Goal: Task Accomplishment & Management: Use online tool/utility

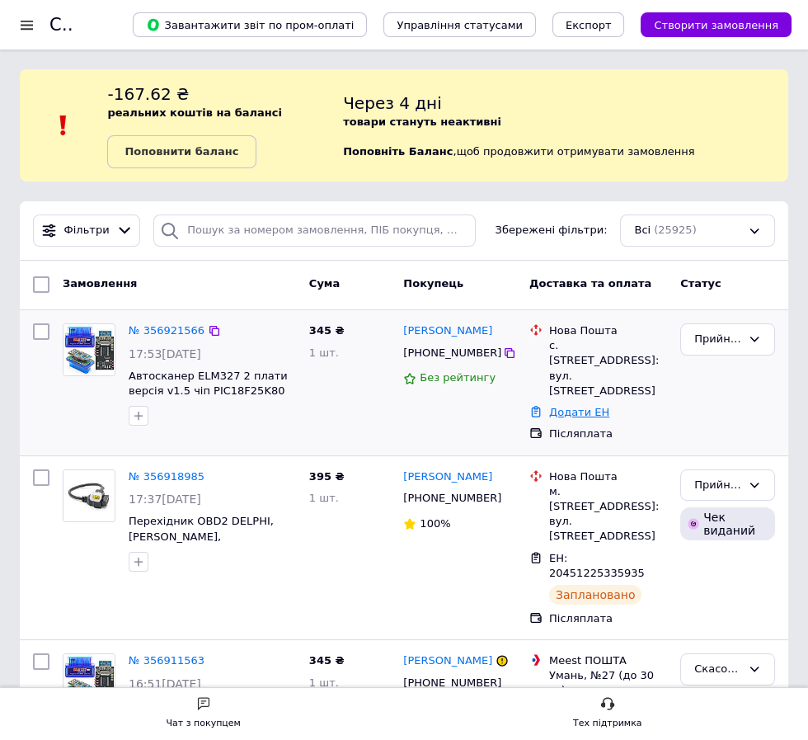
click at [573, 406] on link "Додати ЕН" at bounding box center [579, 412] width 60 height 12
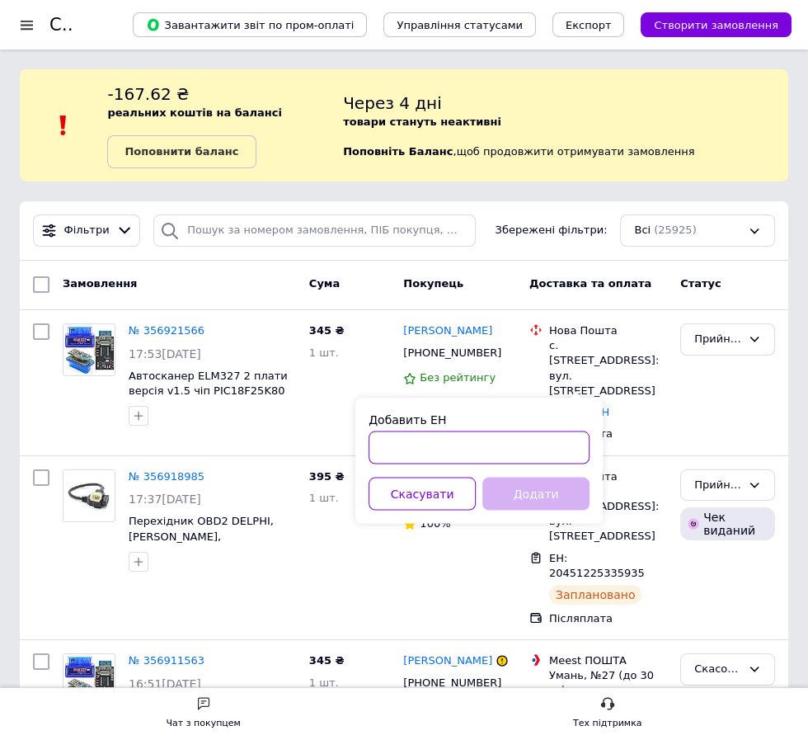
click at [500, 440] on input "Добавить ЕН" at bounding box center [479, 447] width 221 height 33
type input "20451225359889"
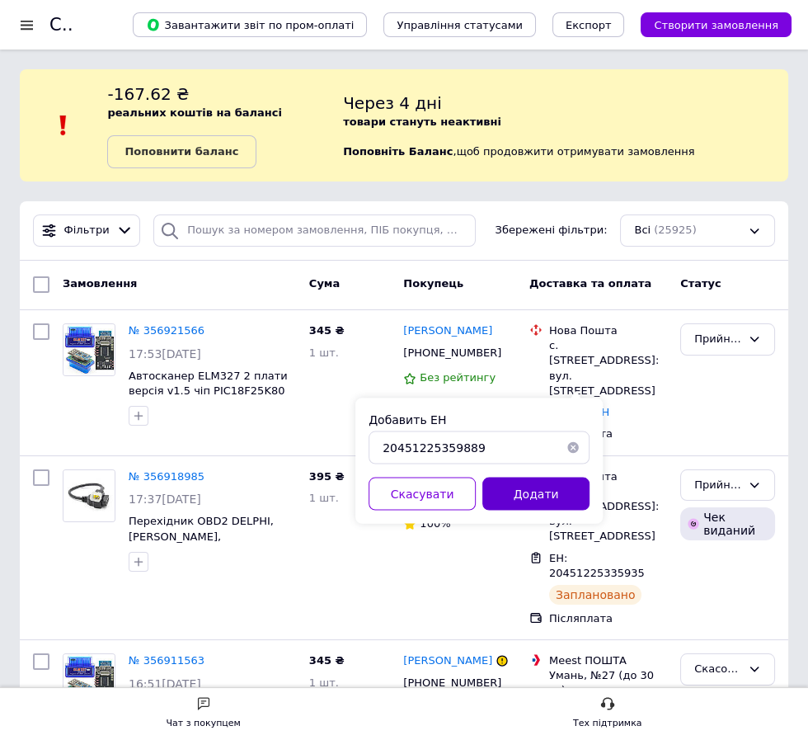
click at [529, 493] on button "Додати" at bounding box center [536, 493] width 107 height 33
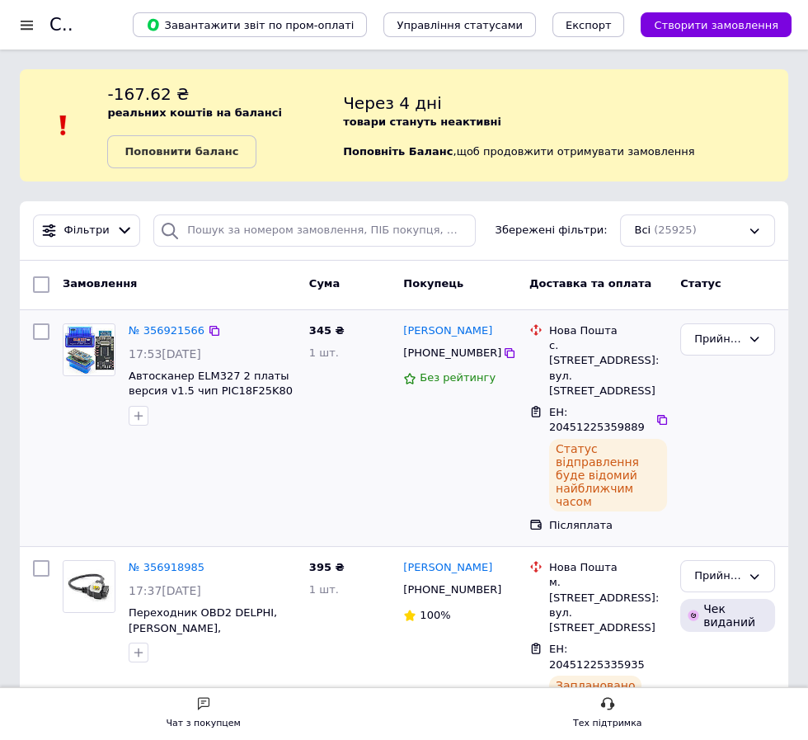
click at [46, 325] on input "checkbox" at bounding box center [41, 331] width 16 height 16
checkbox input "true"
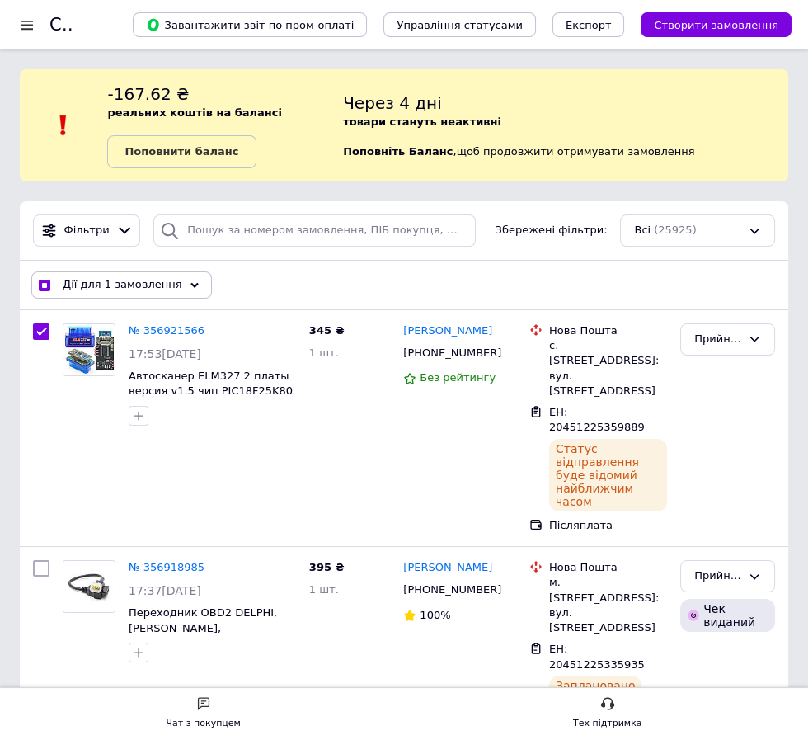
click at [141, 280] on span "Дії для 1 замовлення" at bounding box center [123, 284] width 120 height 15
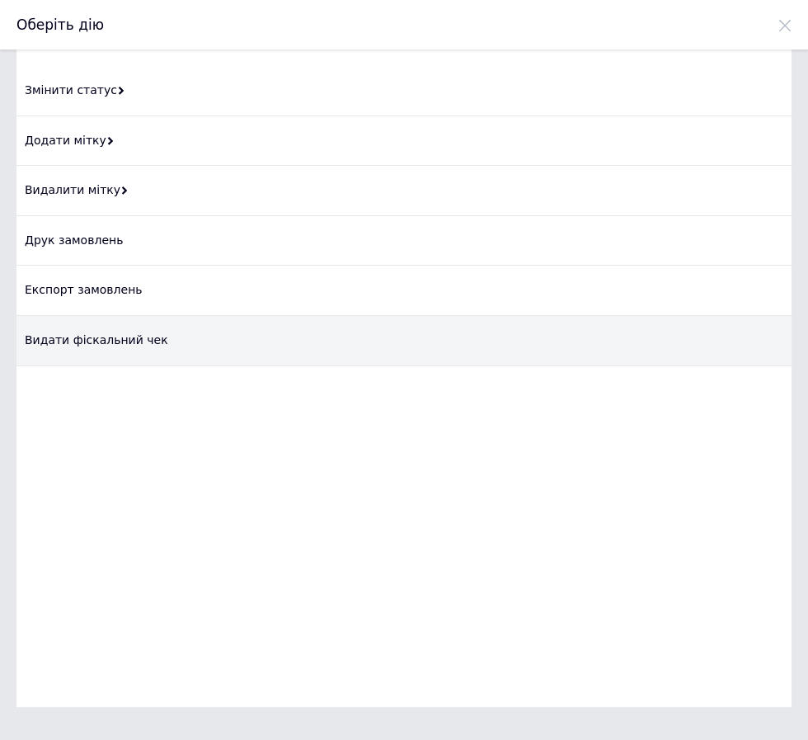
click at [144, 336] on div "Видати фіскальний чек" at bounding box center [403, 341] width 775 height 50
checkbox input "true"
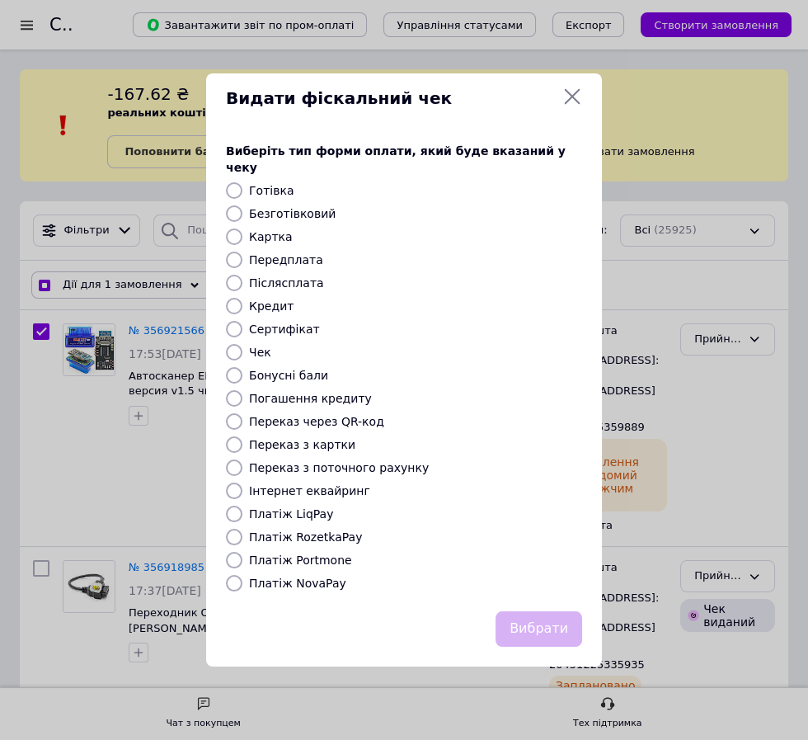
click at [294, 583] on div "Платіж NovaPay" at bounding box center [416, 583] width 340 height 16
click at [313, 577] on label "Платіж NovaPay" at bounding box center [297, 583] width 97 height 13
click at [243, 575] on input "Платіж NovaPay" at bounding box center [234, 583] width 16 height 16
radio input "true"
click at [525, 627] on button "Вибрати" at bounding box center [539, 628] width 87 height 35
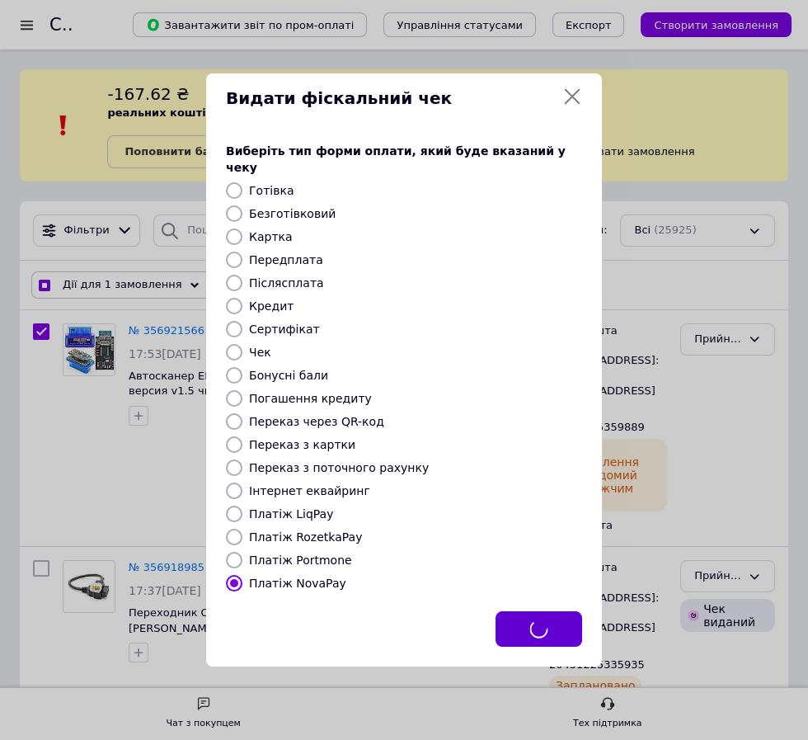
checkbox input "true"
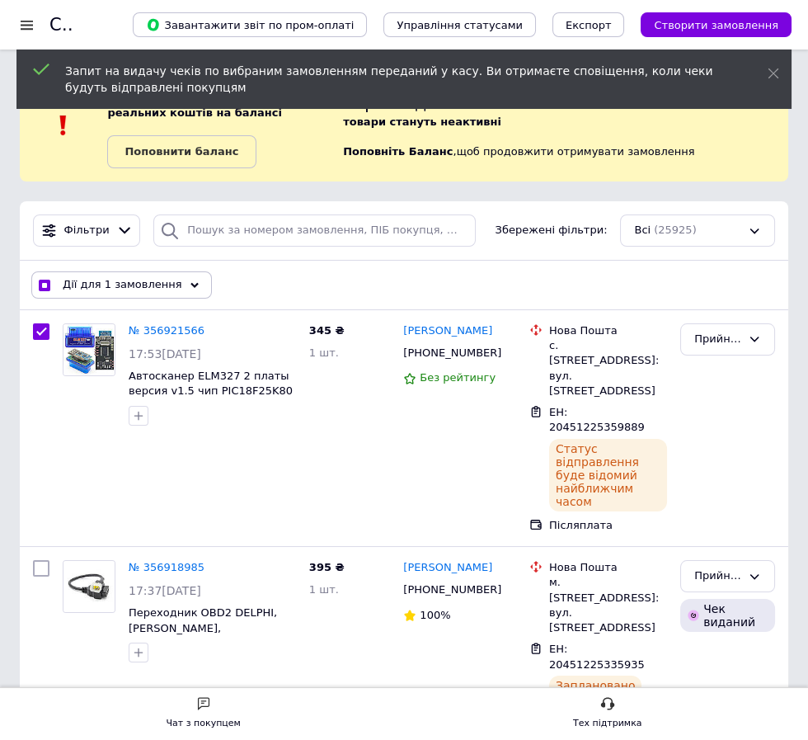
click at [49, 286] on input "checkbox" at bounding box center [44, 285] width 11 height 11
checkbox input "false"
